Goal: Navigation & Orientation: Find specific page/section

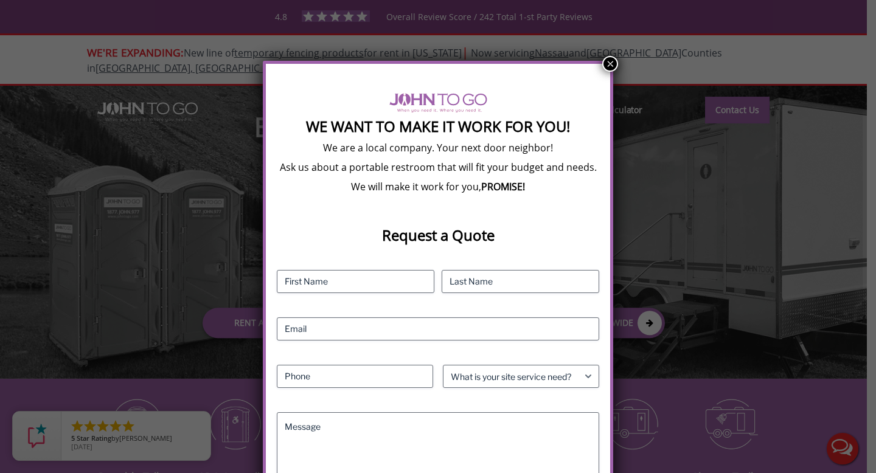
click at [611, 69] on button "×" at bounding box center [610, 64] width 16 height 16
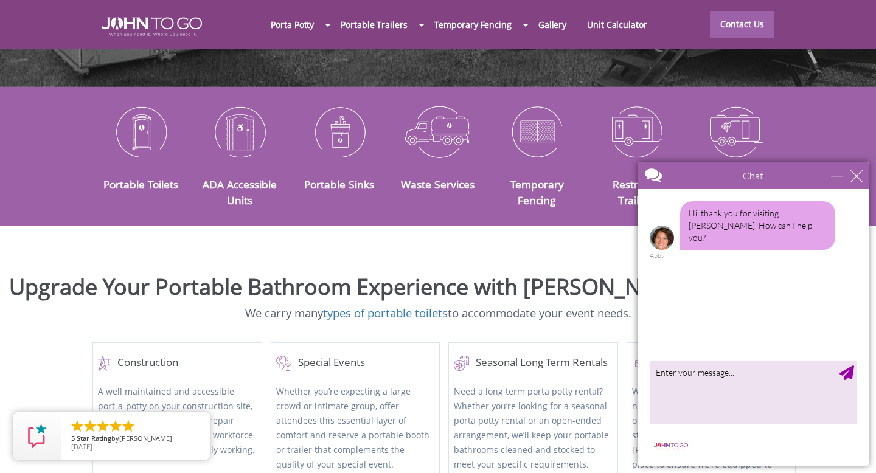
scroll to position [293, 0]
click at [860, 176] on div "close" at bounding box center [857, 176] width 12 height 12
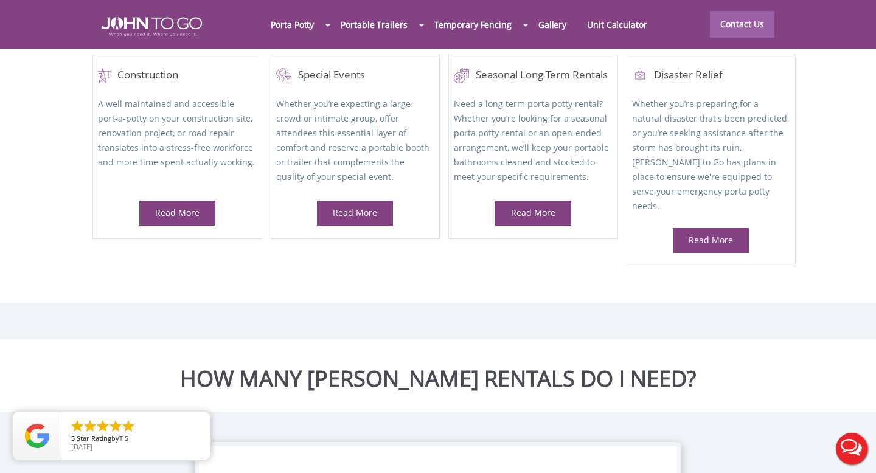
scroll to position [559, 0]
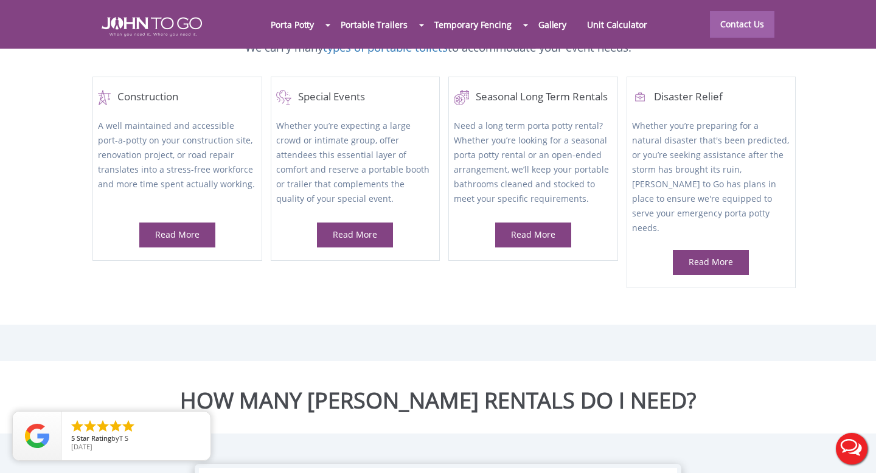
click at [302, 26] on div at bounding box center [438, 236] width 876 height 473
click at [566, 30] on link "Gallery" at bounding box center [552, 24] width 49 height 26
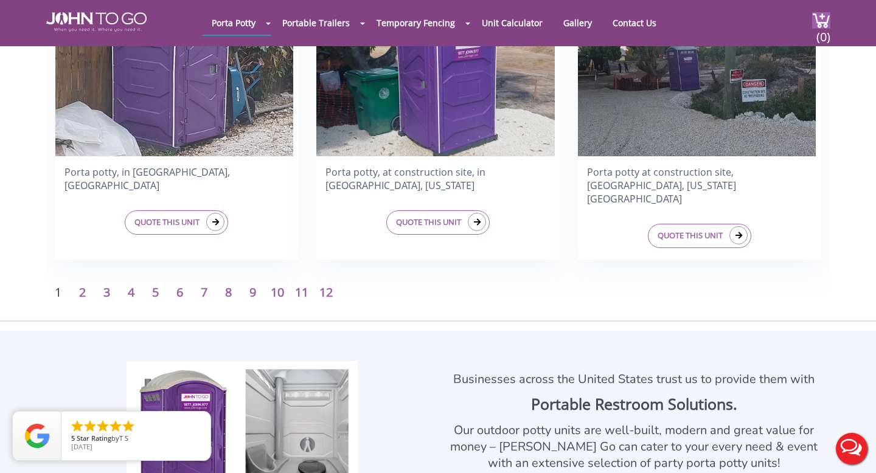
scroll to position [2006, 0]
